Goal: Task Accomplishment & Management: Use online tool/utility

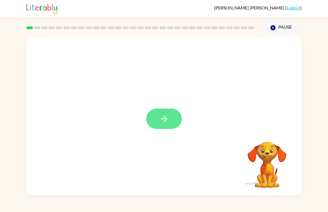
click at [173, 116] on button "button" at bounding box center [164, 119] width 36 height 20
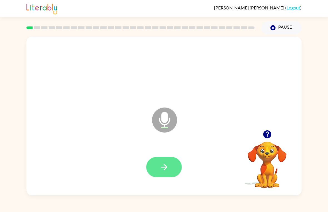
click at [166, 170] on icon "button" at bounding box center [164, 167] width 10 height 10
click at [163, 169] on icon "button" at bounding box center [164, 167] width 10 height 10
click at [153, 158] on button "button" at bounding box center [164, 167] width 36 height 20
click at [166, 164] on icon "button" at bounding box center [164, 167] width 10 height 10
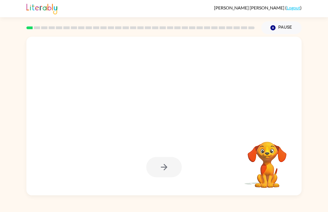
click at [168, 168] on div at bounding box center [164, 167] width 36 height 20
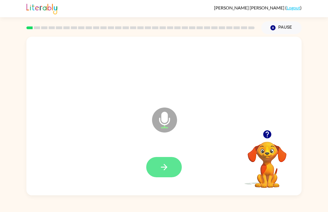
click at [158, 171] on button "button" at bounding box center [164, 167] width 36 height 20
click at [172, 163] on button "button" at bounding box center [164, 167] width 36 height 20
click at [165, 168] on icon "button" at bounding box center [164, 167] width 10 height 10
click at [168, 168] on icon "button" at bounding box center [164, 167] width 10 height 10
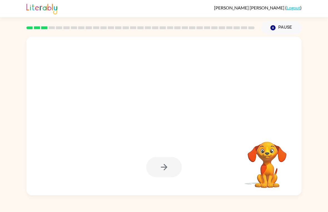
click at [161, 170] on div at bounding box center [164, 167] width 36 height 20
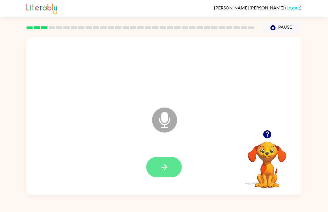
click at [163, 165] on icon "button" at bounding box center [164, 167] width 10 height 10
click at [168, 165] on icon "button" at bounding box center [164, 167] width 10 height 10
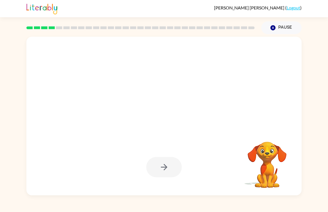
click at [169, 160] on div at bounding box center [164, 167] width 36 height 20
click at [169, 172] on button "button" at bounding box center [164, 167] width 36 height 20
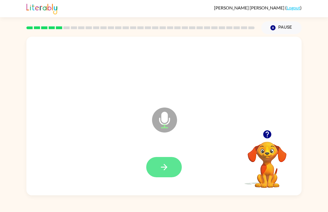
click at [171, 159] on button "button" at bounding box center [164, 167] width 36 height 20
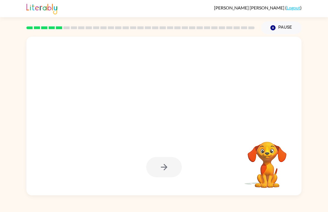
click at [165, 166] on div at bounding box center [164, 167] width 36 height 20
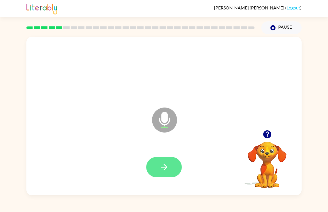
click at [171, 165] on button "button" at bounding box center [164, 167] width 36 height 20
click at [174, 164] on button "button" at bounding box center [164, 167] width 36 height 20
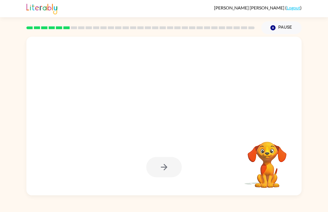
click at [168, 163] on div at bounding box center [164, 167] width 36 height 20
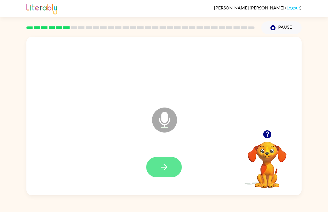
click at [165, 165] on icon "button" at bounding box center [163, 167] width 6 height 6
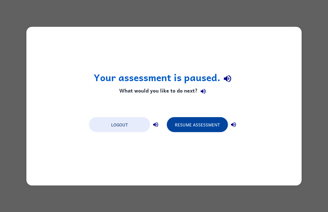
click at [205, 125] on button "Resume Assessment" at bounding box center [197, 124] width 61 height 15
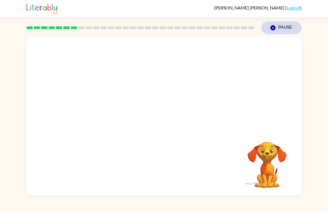
click at [270, 29] on icon "Pause" at bounding box center [273, 28] width 6 height 6
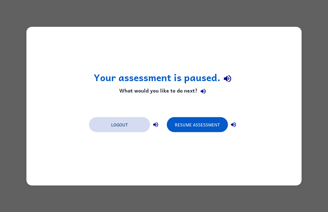
click at [119, 126] on button "Logout" at bounding box center [119, 124] width 61 height 15
